Goal: Check status: Check status

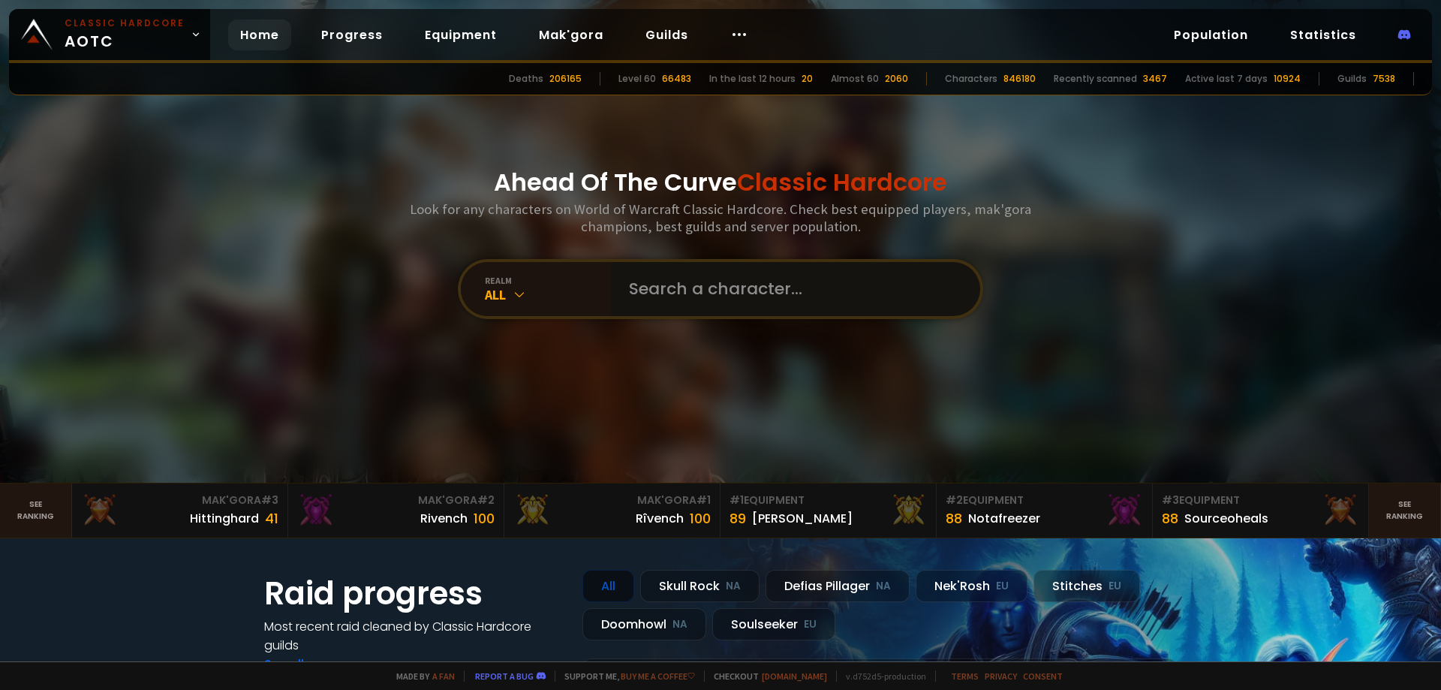
click at [685, 293] on input "text" at bounding box center [791, 289] width 342 height 54
type input "orcpet"
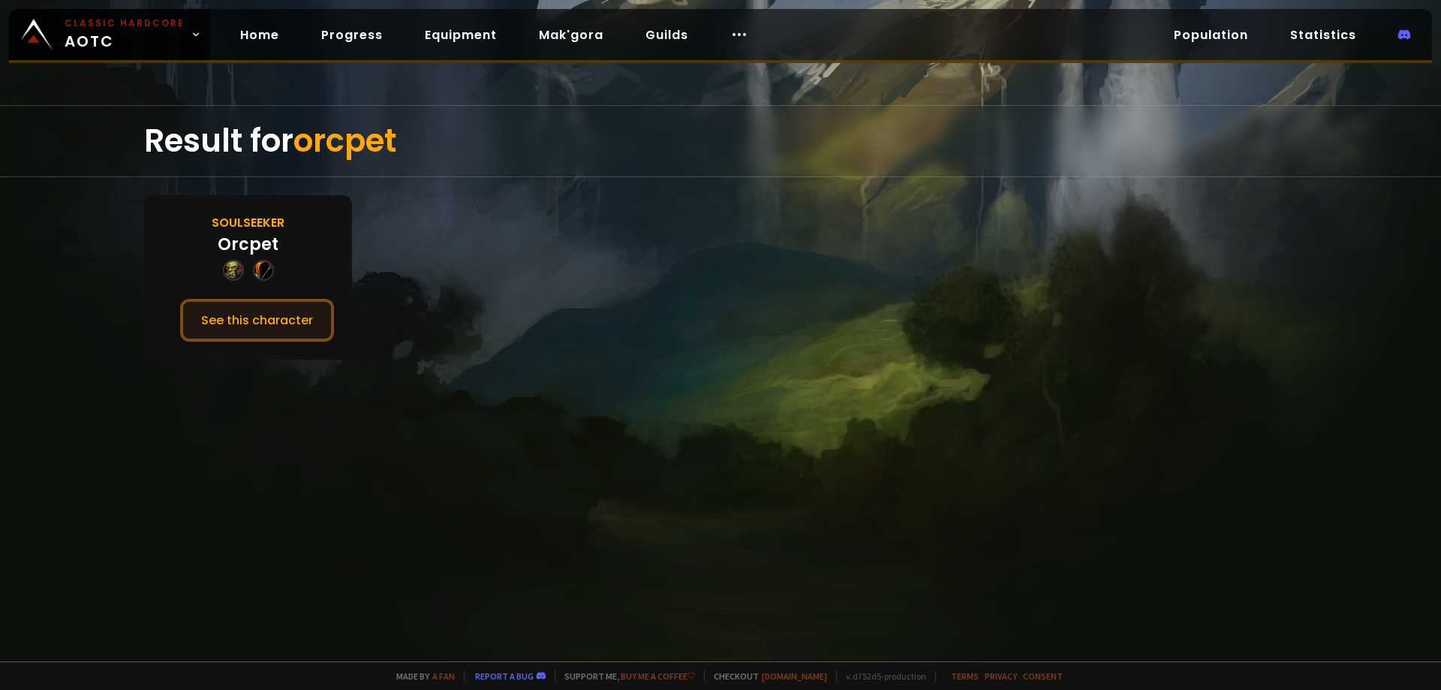
click at [260, 300] on button "See this character" at bounding box center [257, 320] width 154 height 43
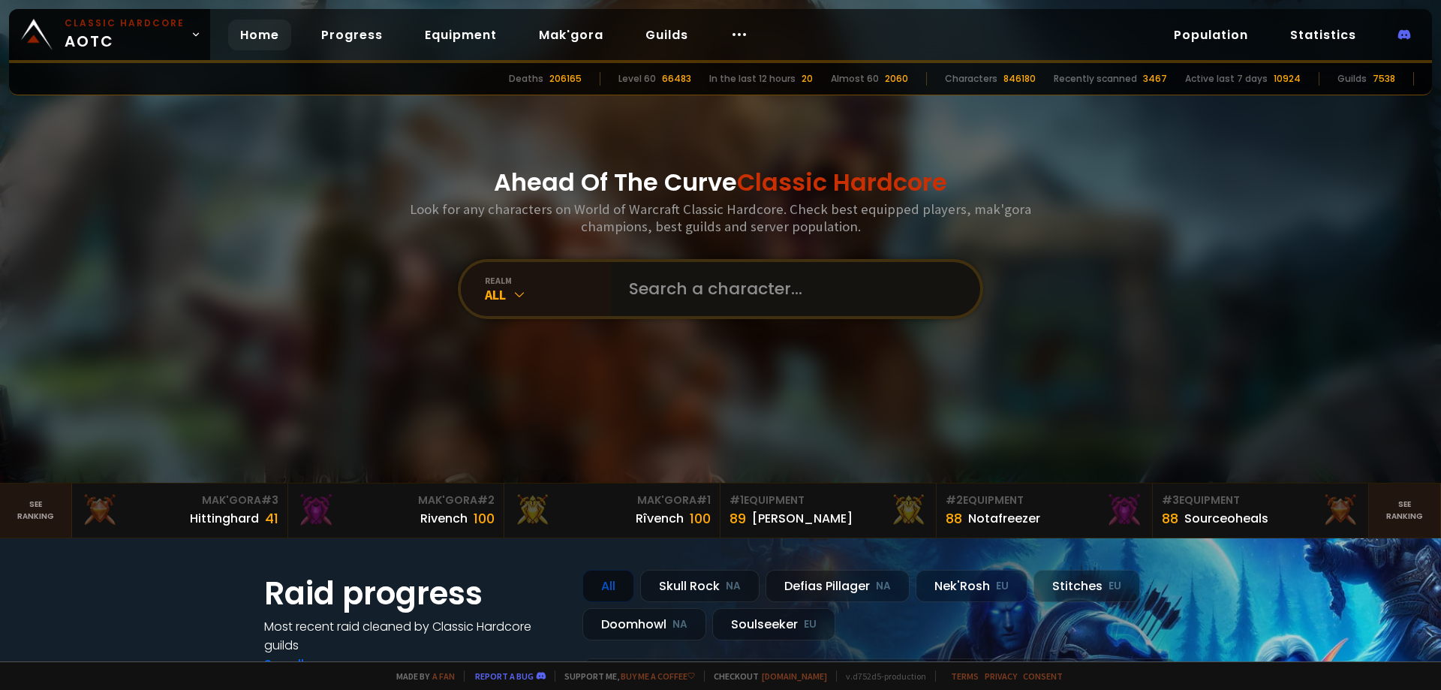
click at [680, 292] on input "text" at bounding box center [791, 289] width 342 height 54
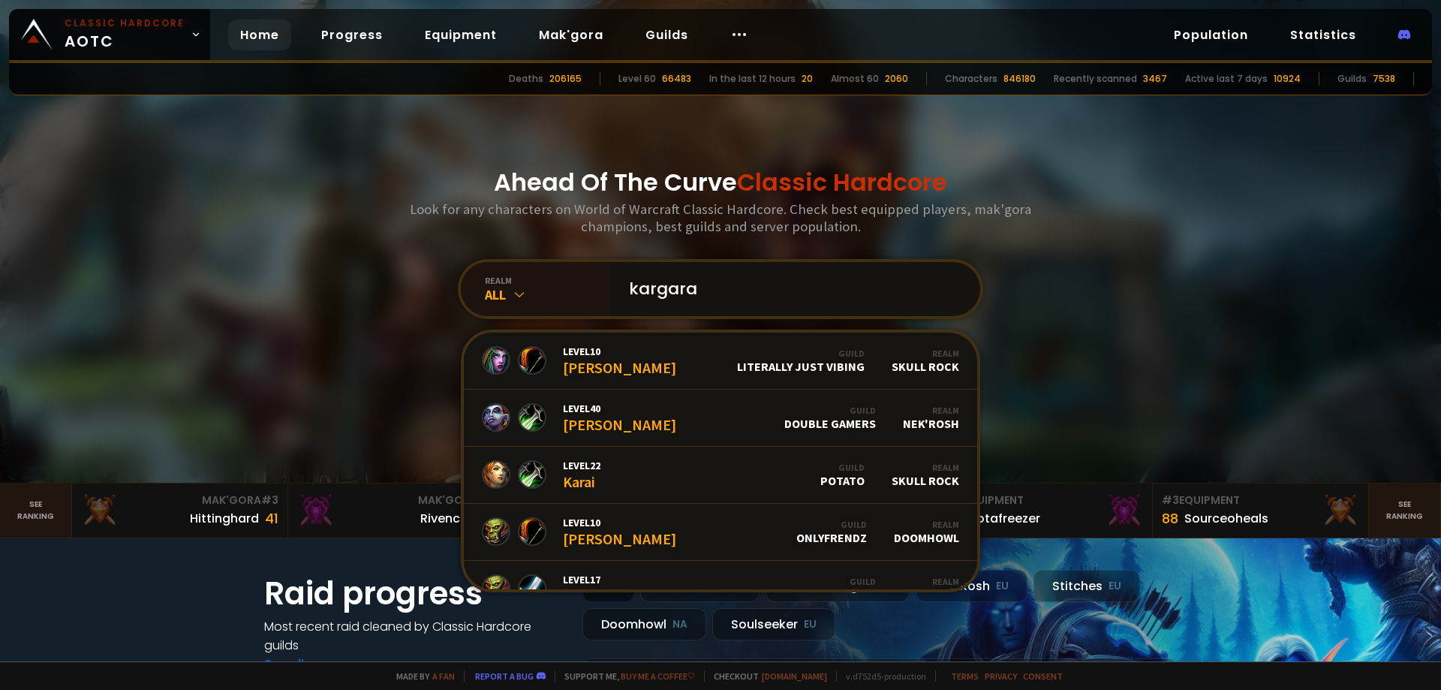
type input "kargarak"
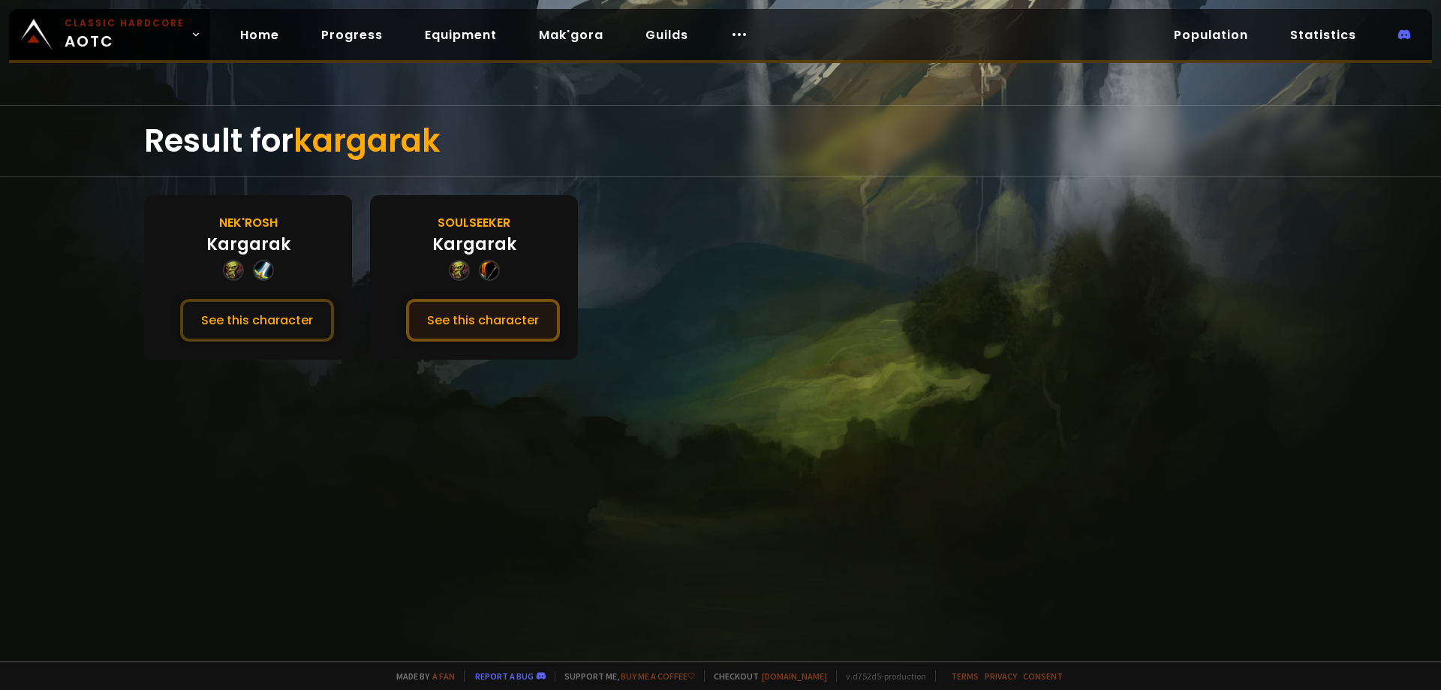
click at [496, 318] on button "See this character" at bounding box center [483, 320] width 154 height 43
